Goal: Check status

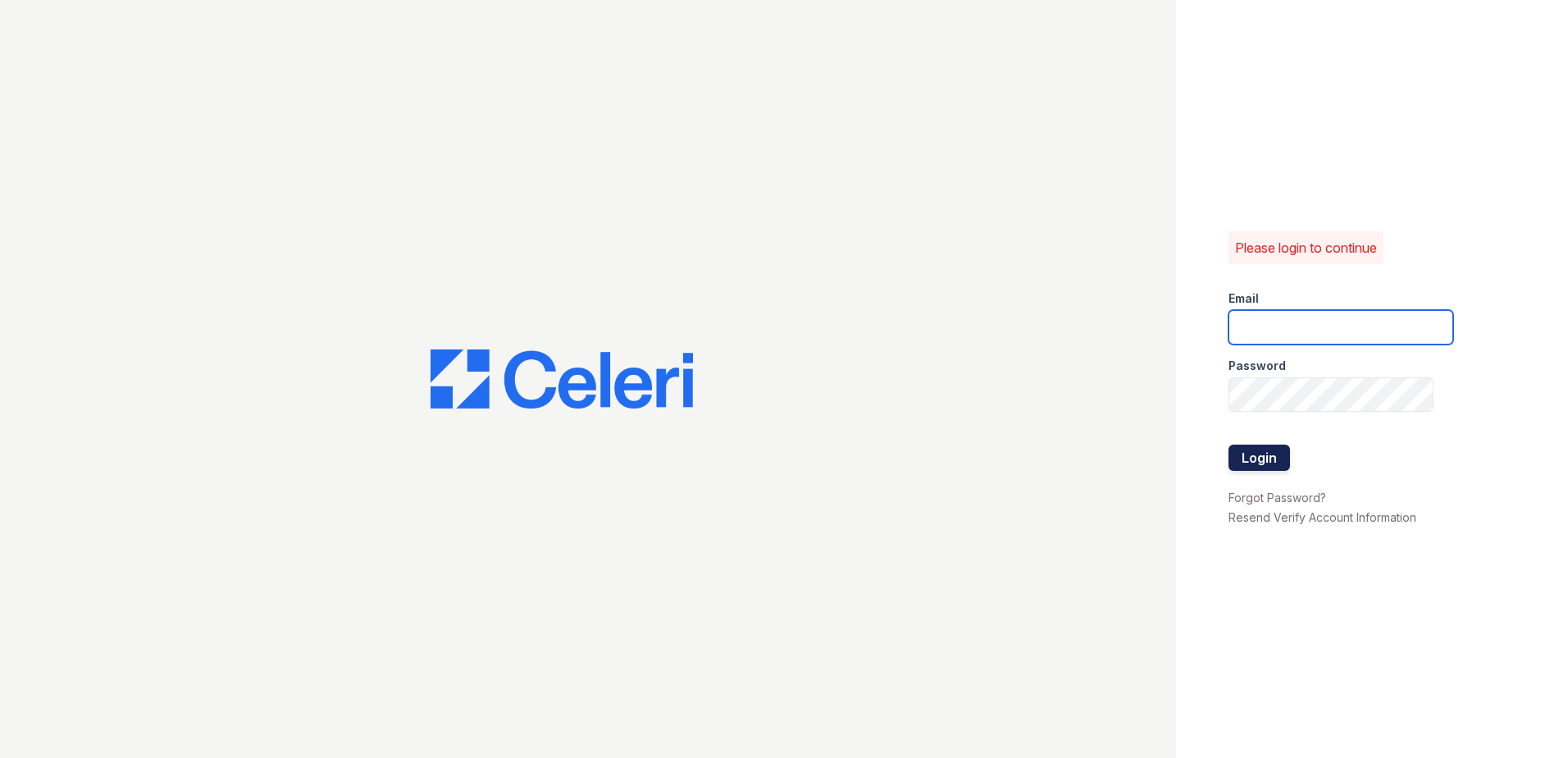
type input "[EMAIL_ADDRESS][DOMAIN_NAME]"
click at [1258, 460] on button "Login" at bounding box center [1259, 457] width 61 height 27
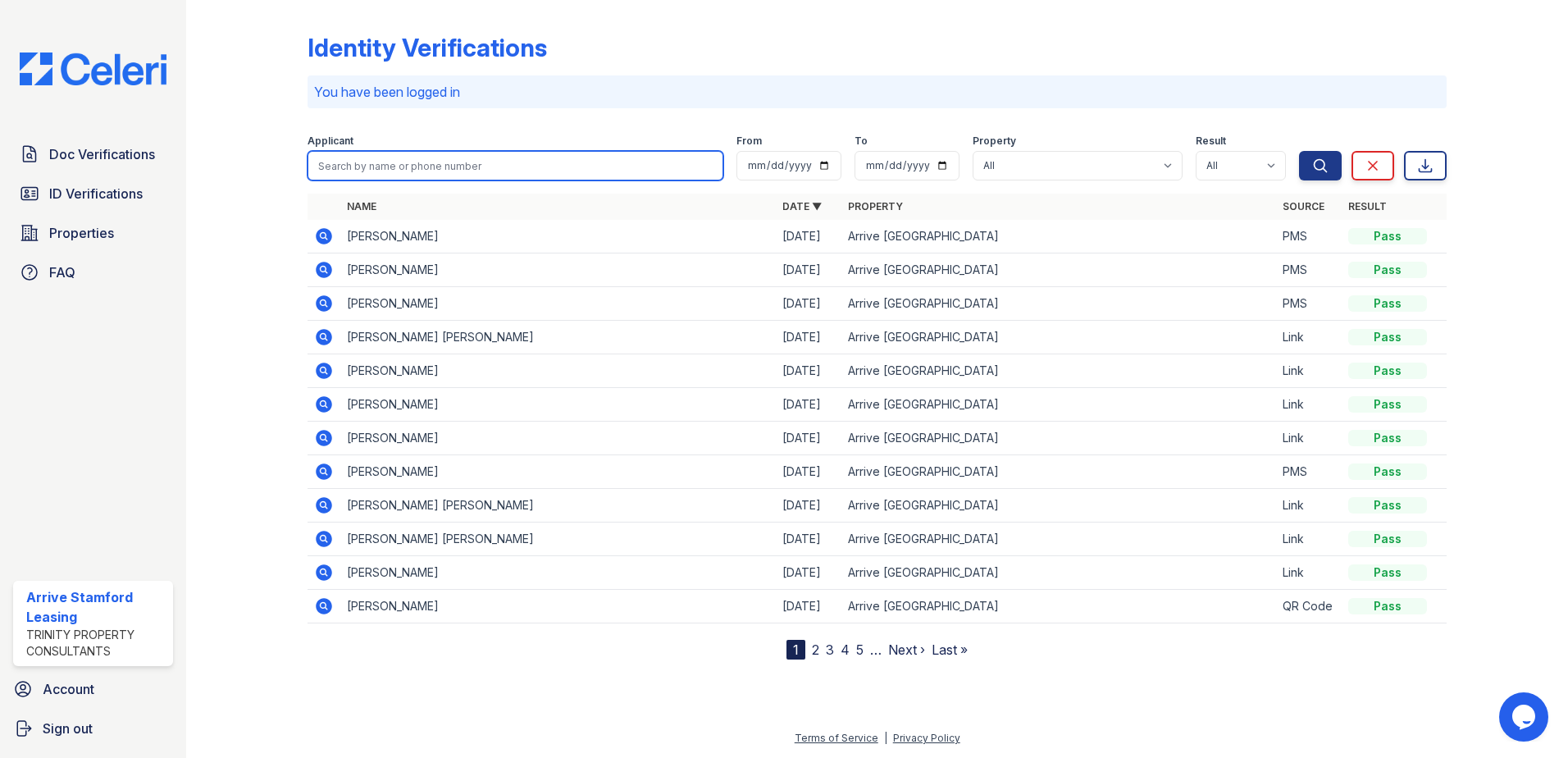
click at [400, 169] on input "search" at bounding box center [516, 165] width 416 height 30
click at [470, 171] on input "victor" at bounding box center [516, 165] width 416 height 30
type input "victor laurentii"
click at [1299, 150] on button "Search" at bounding box center [1320, 165] width 43 height 30
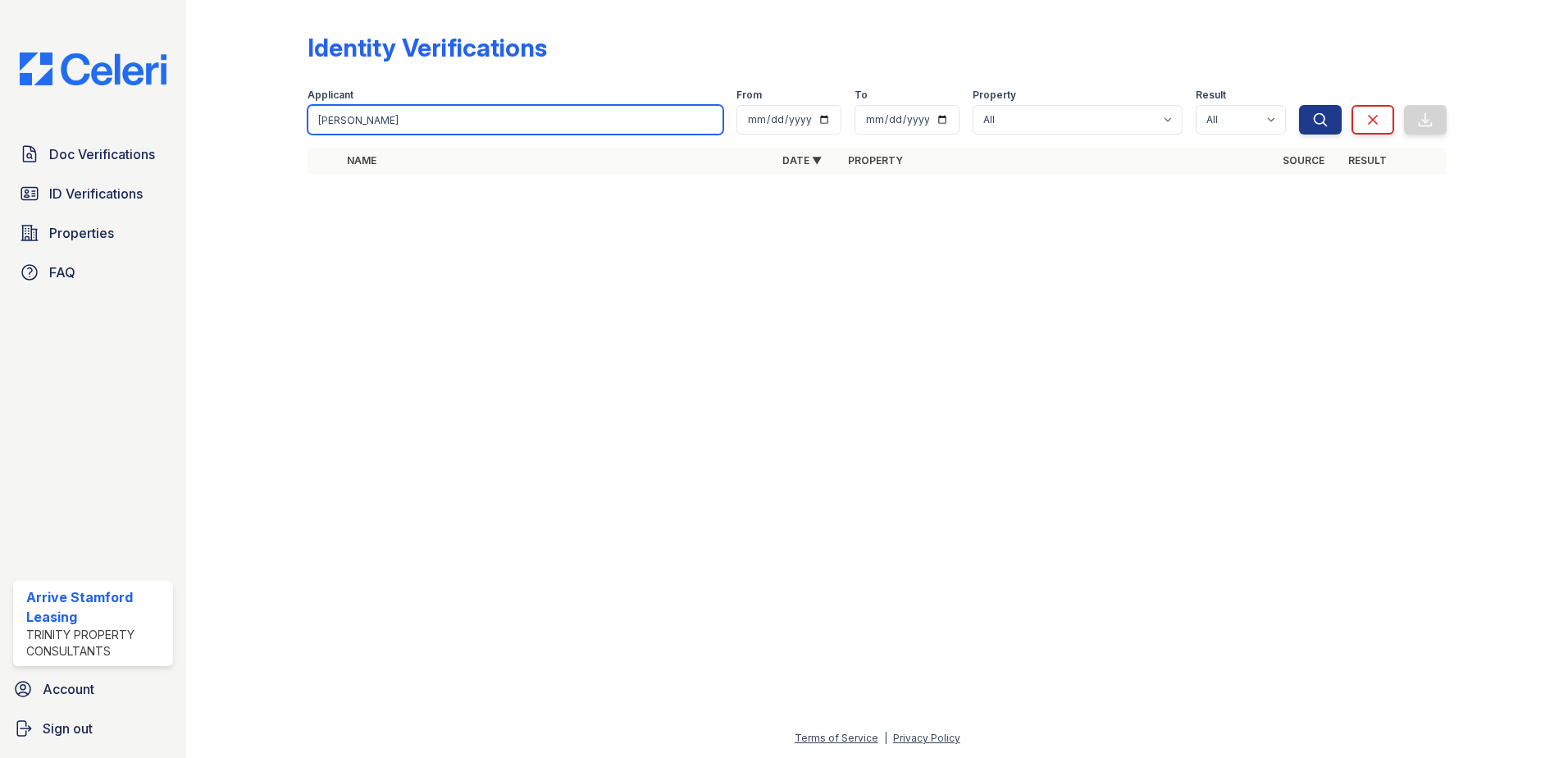
click at [712, 122] on input "victor laurentii" at bounding box center [516, 120] width 416 height 30
click at [571, 122] on input "search" at bounding box center [516, 120] width 416 height 30
type input "victor"
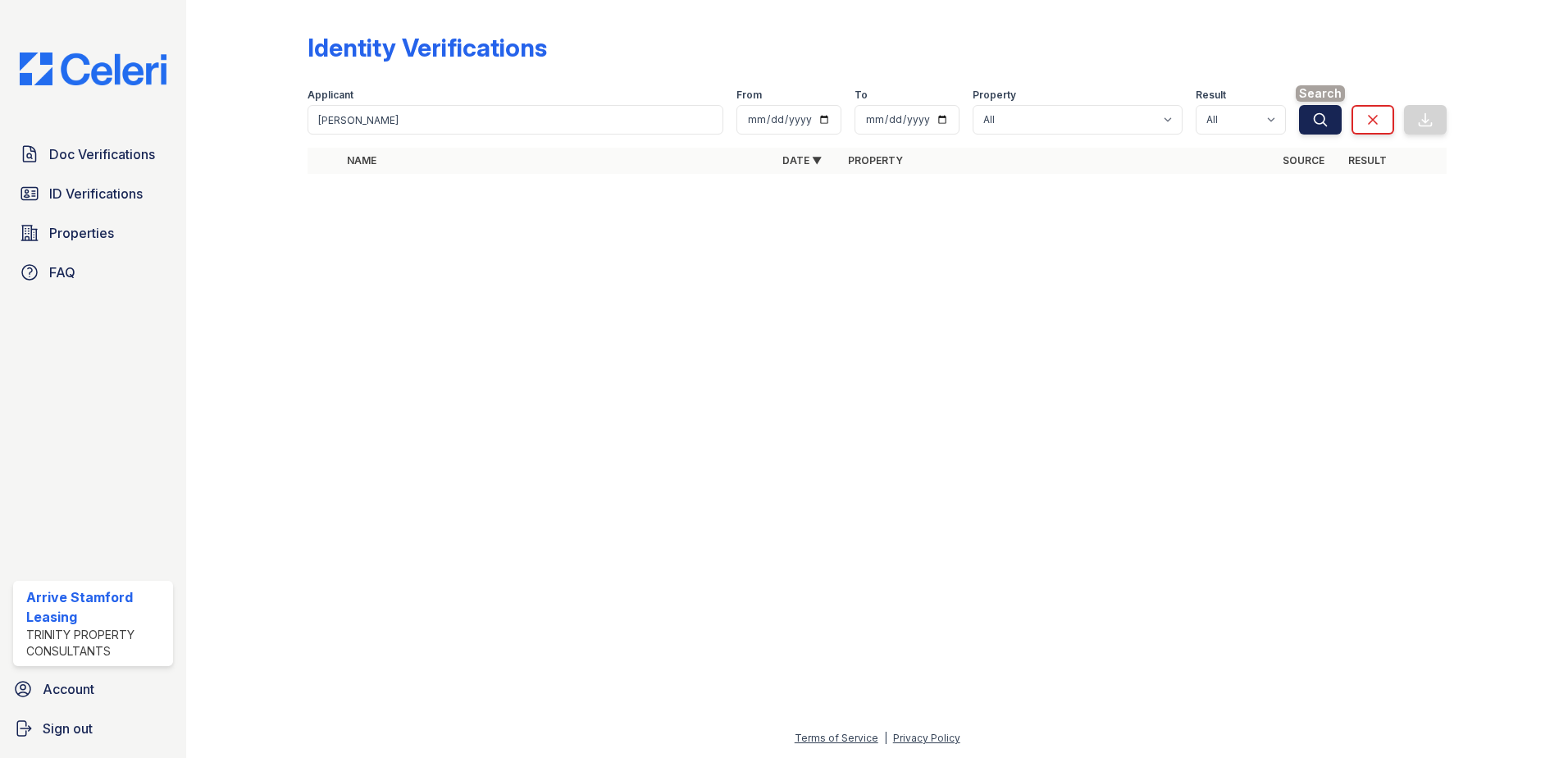
click at [1318, 114] on icon "submit" at bounding box center [1321, 119] width 12 height 12
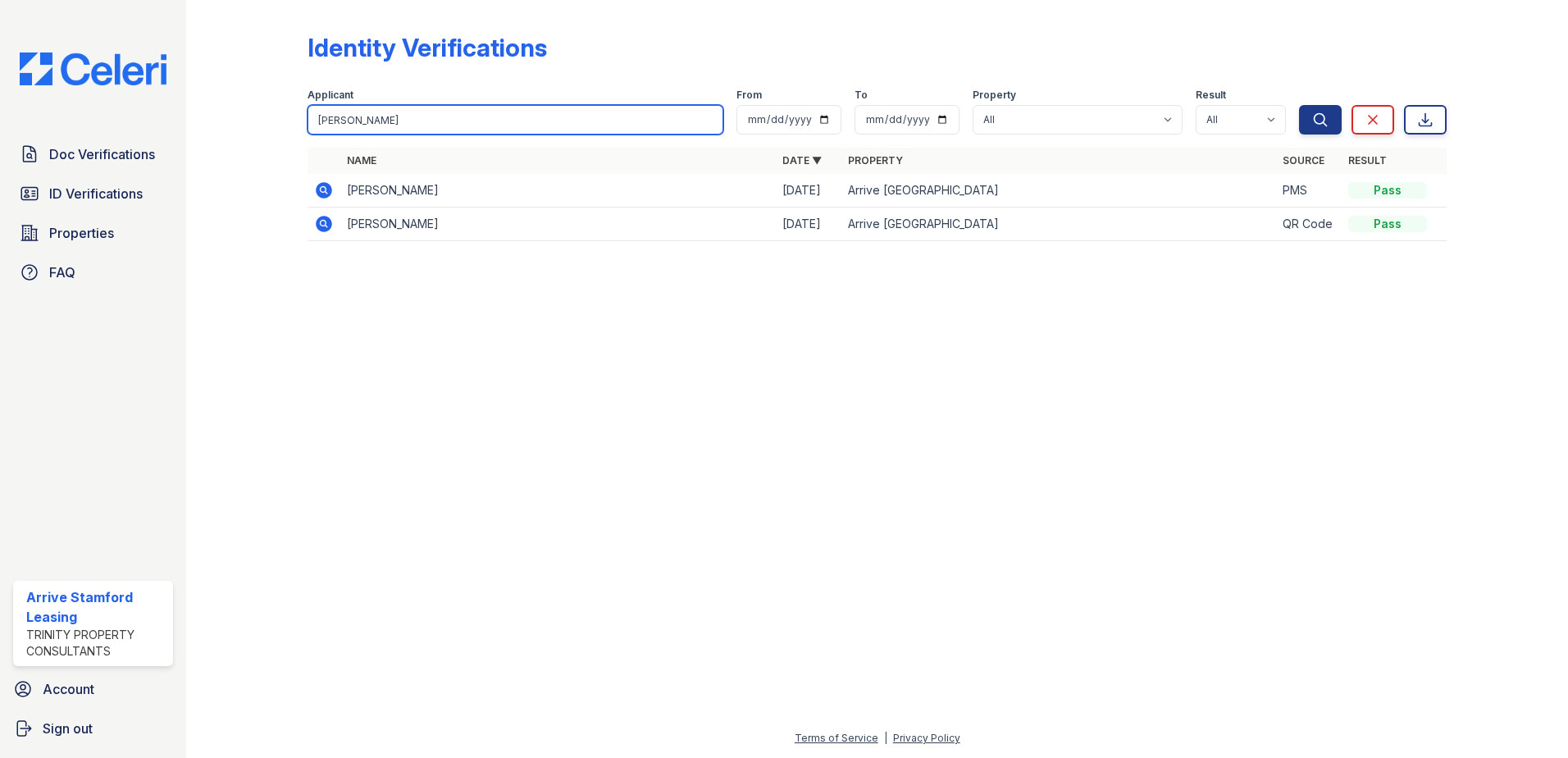
drag, startPoint x: 390, startPoint y: 123, endPoint x: 49, endPoint y: 121, distance: 341.0
click at [61, 121] on div "Doc Verifications ID Verifications Properties FAQ Arrive Stamford Leasing Trini…" at bounding box center [784, 379] width 1568 height 758
type input "a"
type input "inna dobroshynska"
click at [1299, 105] on button "Search" at bounding box center [1320, 120] width 43 height 30
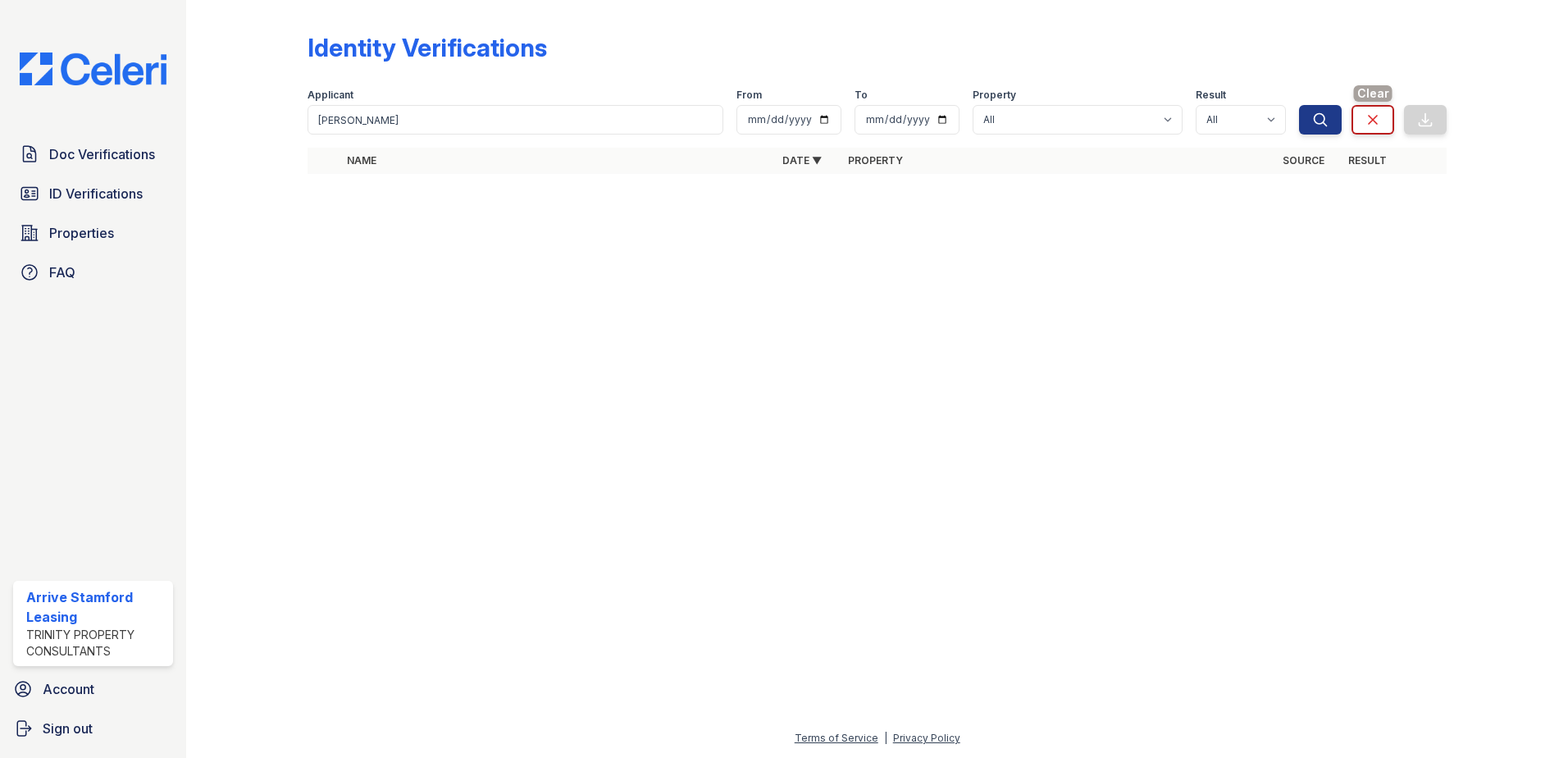
click at [1361, 123] on link "Clear" at bounding box center [1372, 120] width 43 height 30
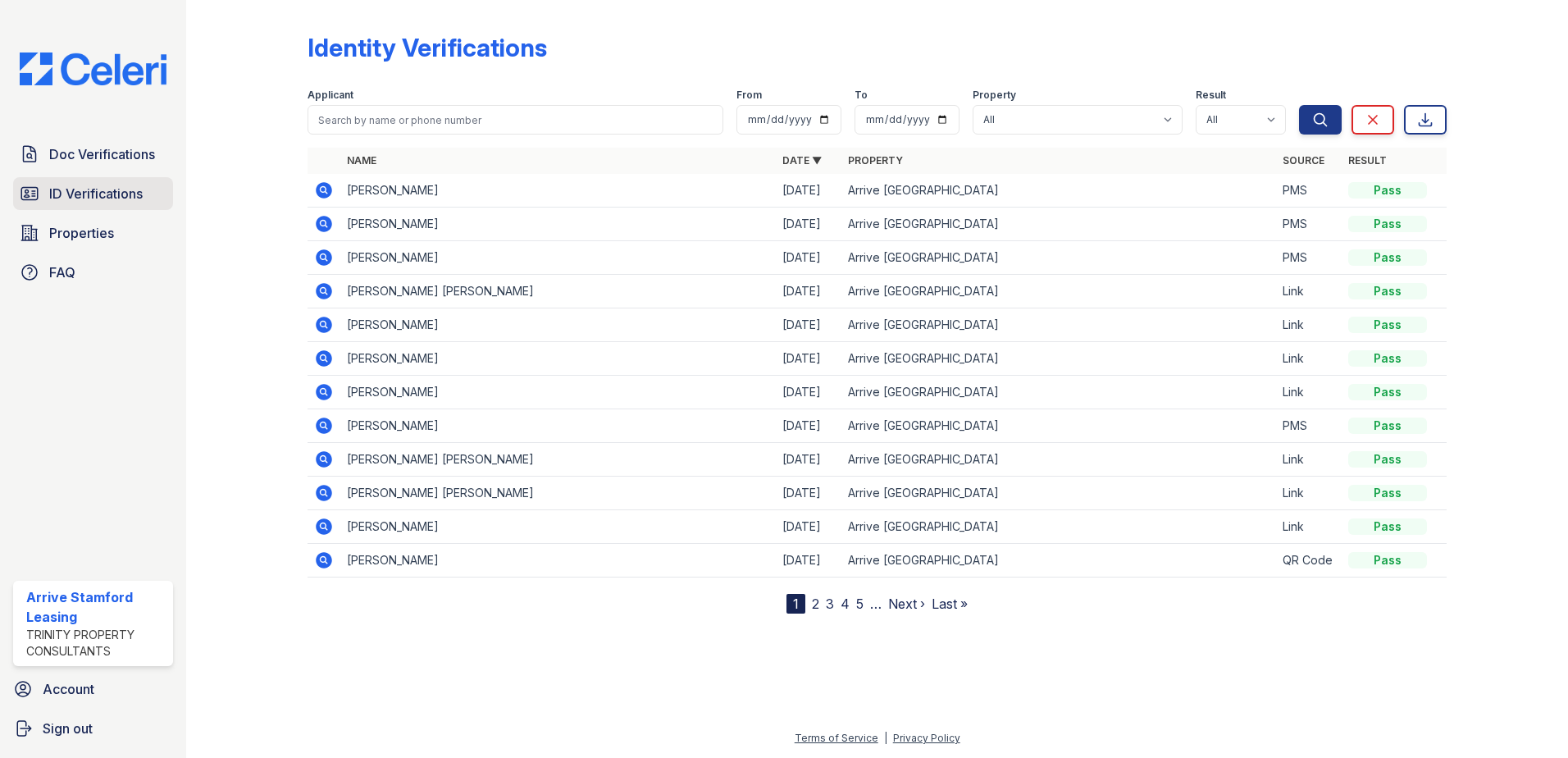
click at [75, 194] on span "ID Verifications" at bounding box center [96, 194] width 93 height 20
click at [327, 189] on icon at bounding box center [324, 190] width 20 height 20
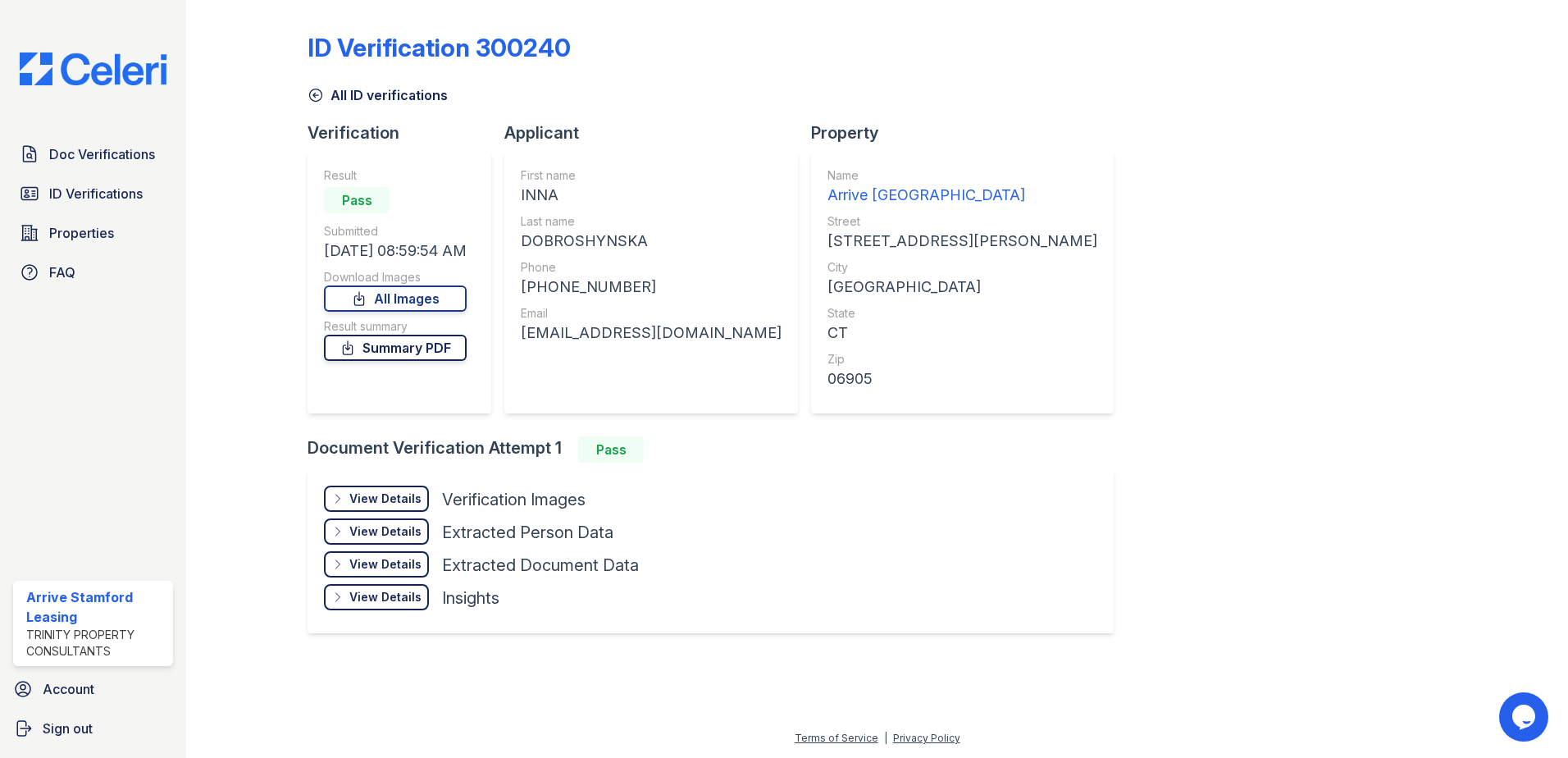
click at [412, 341] on link "Summary PDF" at bounding box center [395, 347] width 143 height 27
click at [404, 564] on div "View Details" at bounding box center [385, 564] width 72 height 17
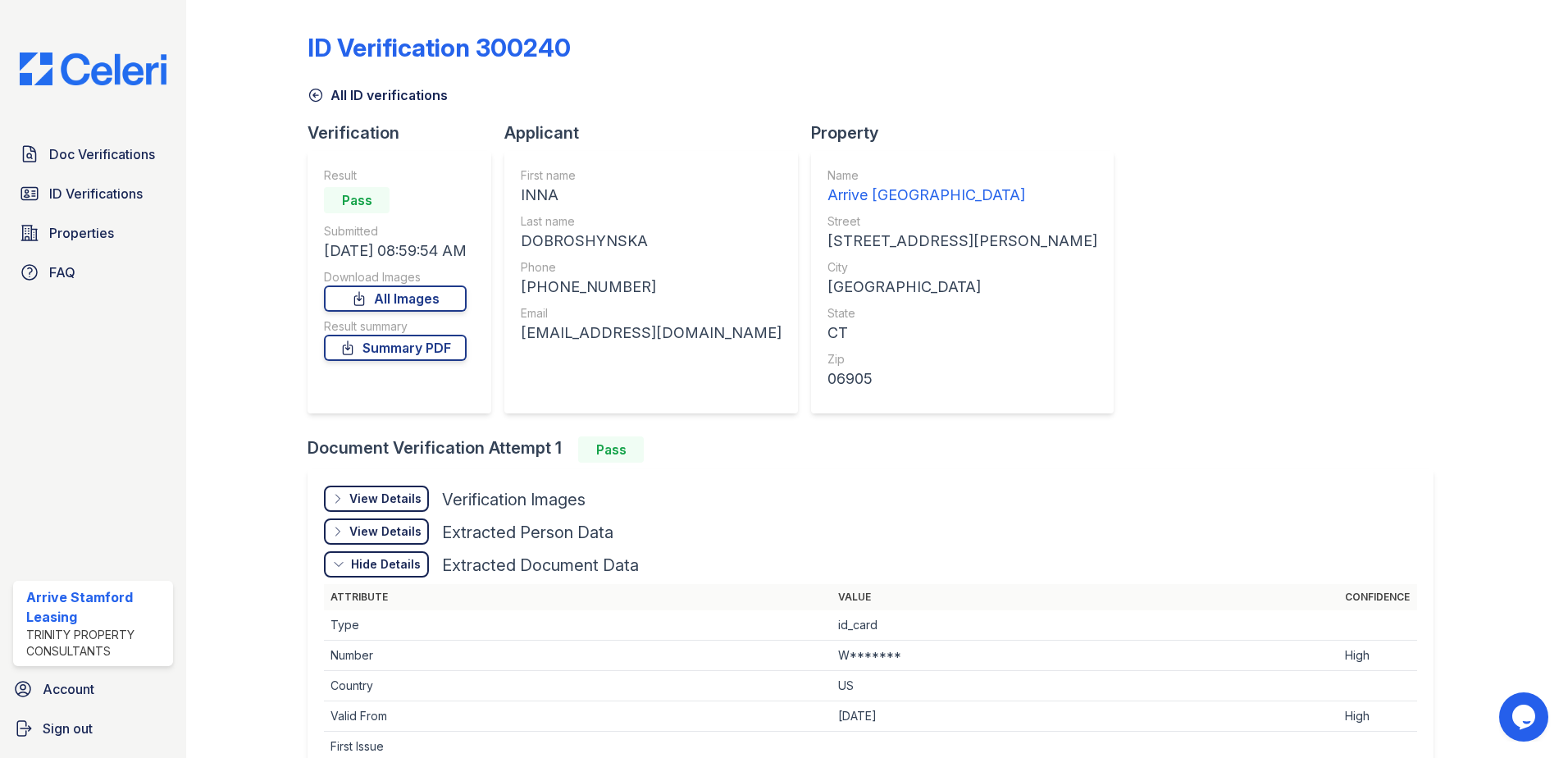
click at [405, 561] on div "Hide Details" at bounding box center [386, 564] width 69 height 17
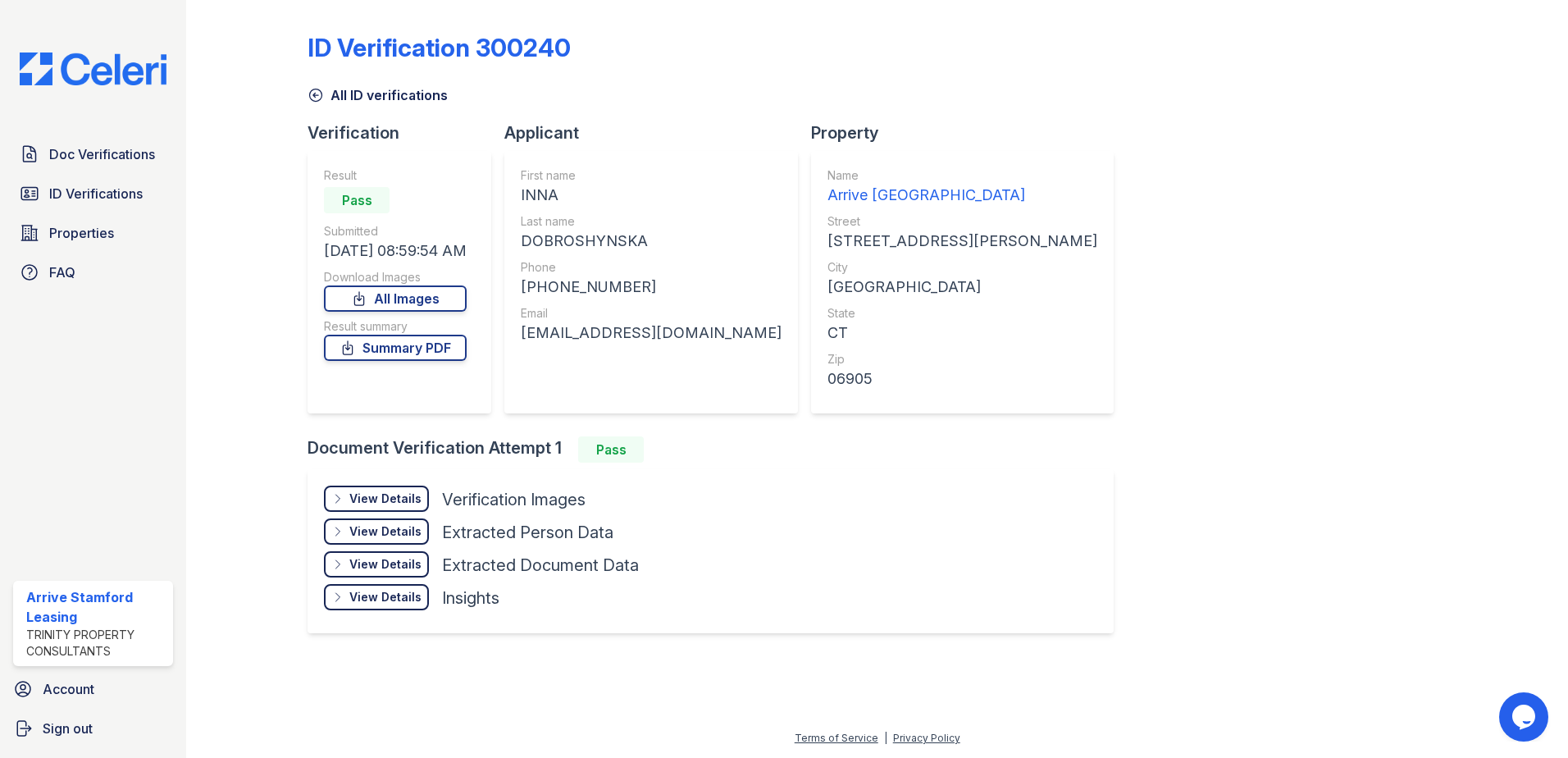
click at [405, 528] on div "View Details" at bounding box center [385, 531] width 72 height 17
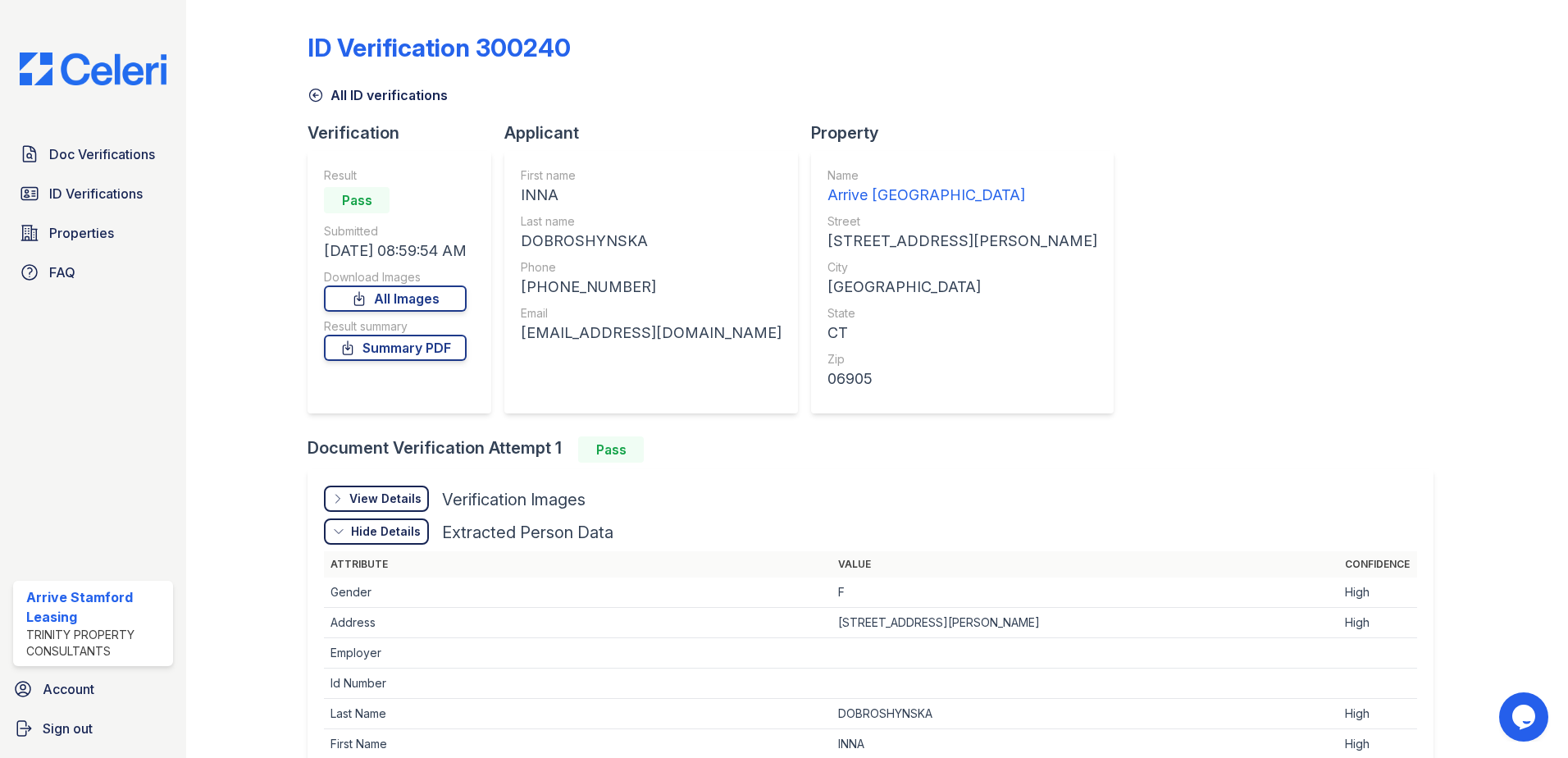
click at [405, 528] on div "Hide Details" at bounding box center [386, 531] width 69 height 17
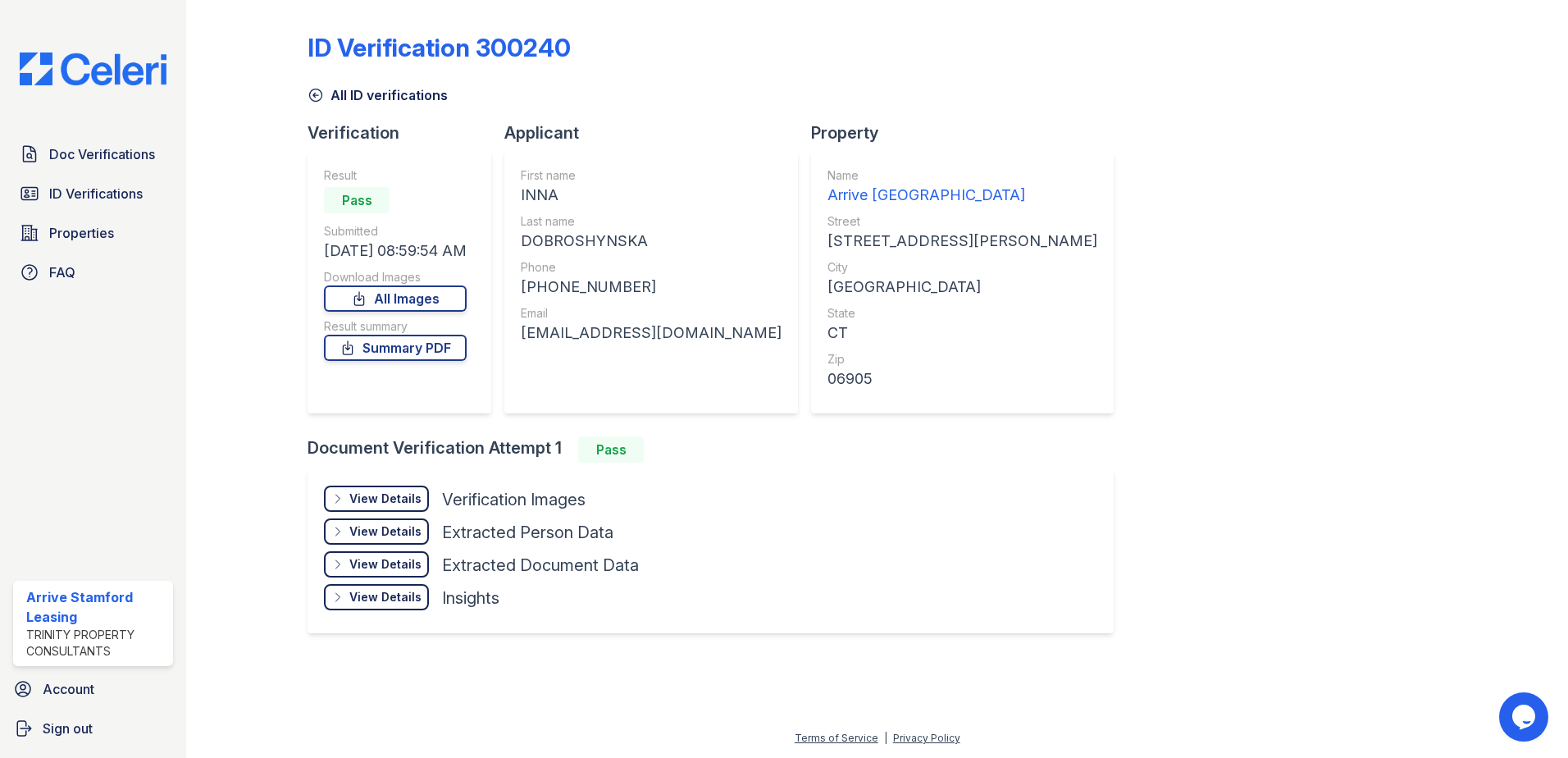
click at [407, 510] on div "View Details Details" at bounding box center [376, 498] width 105 height 27
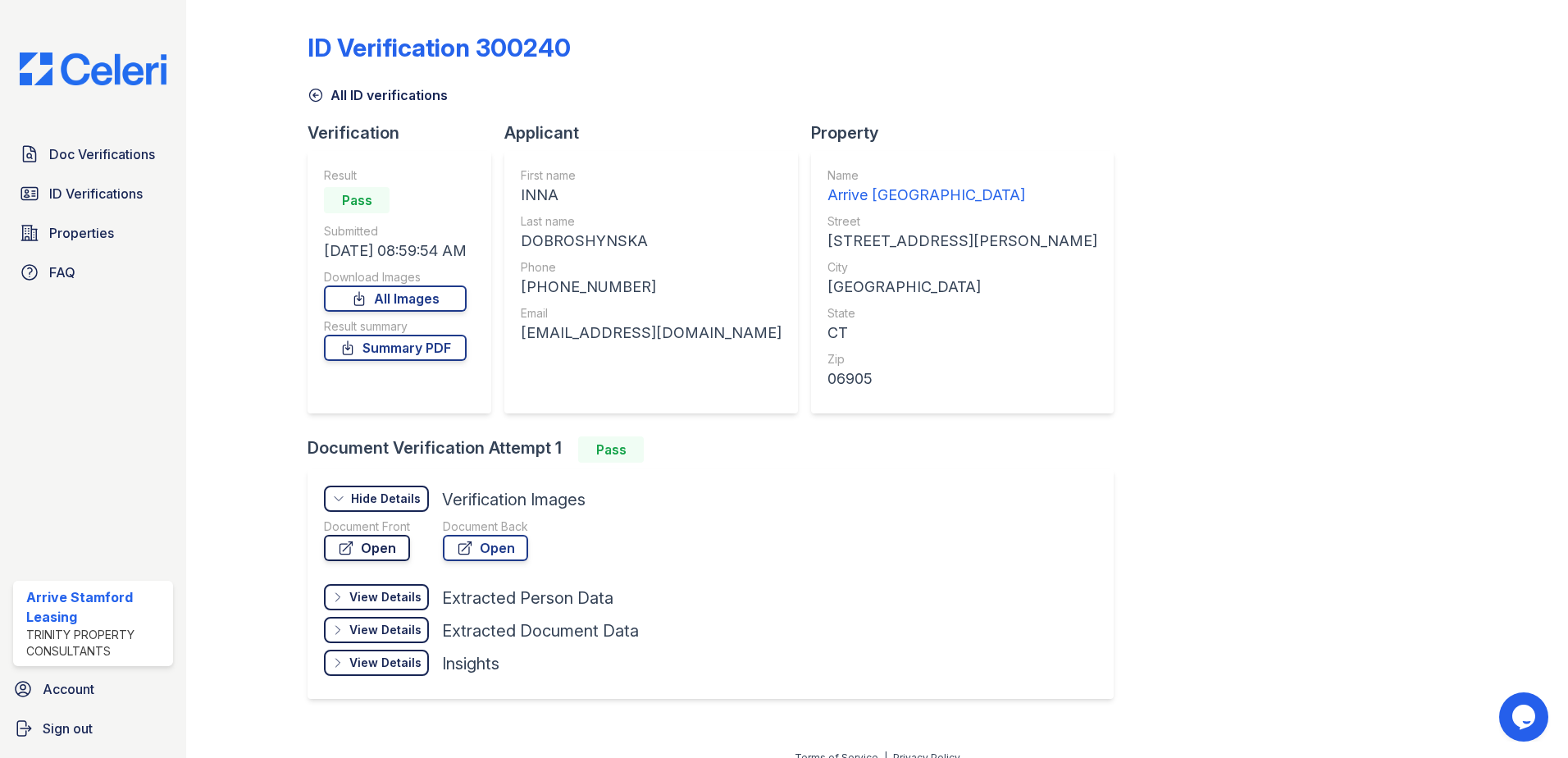
click at [396, 548] on link "Open" at bounding box center [366, 547] width 86 height 27
